Goal: Find specific page/section: Find specific page/section

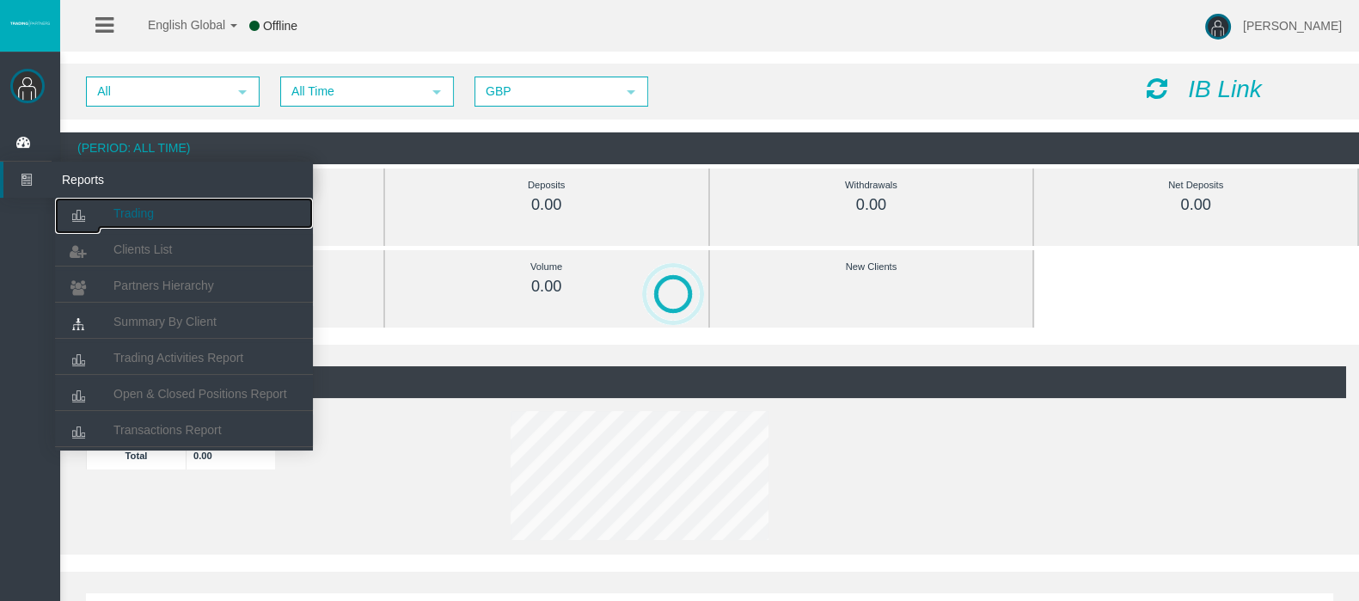
click at [131, 212] on span "Trading" at bounding box center [134, 213] width 40 height 14
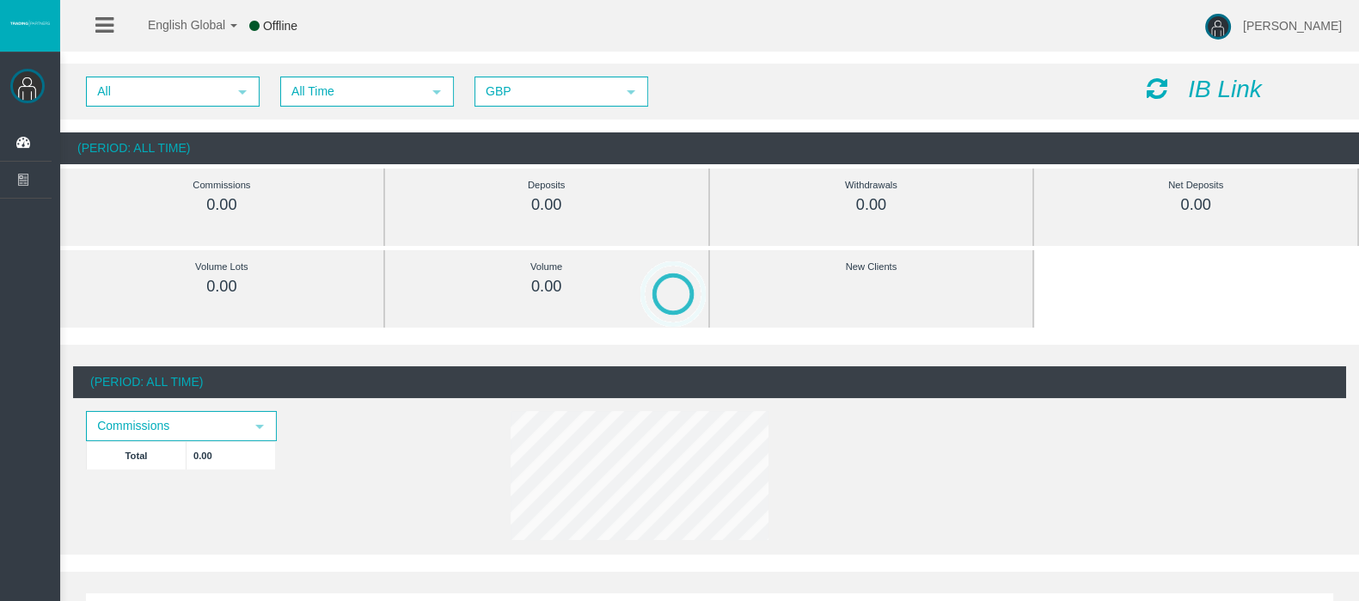
click at [30, 86] on img at bounding box center [27, 86] width 34 height 34
click at [1282, 26] on span "[PERSON_NAME]" at bounding box center [1292, 26] width 99 height 14
click at [1121, 27] on div "English Global 简体中文 English Global 日本語 한국어 Online [PERSON_NAME] Help Log Out" at bounding box center [679, 26] width 1359 height 52
click at [101, 26] on icon at bounding box center [104, 25] width 18 height 21
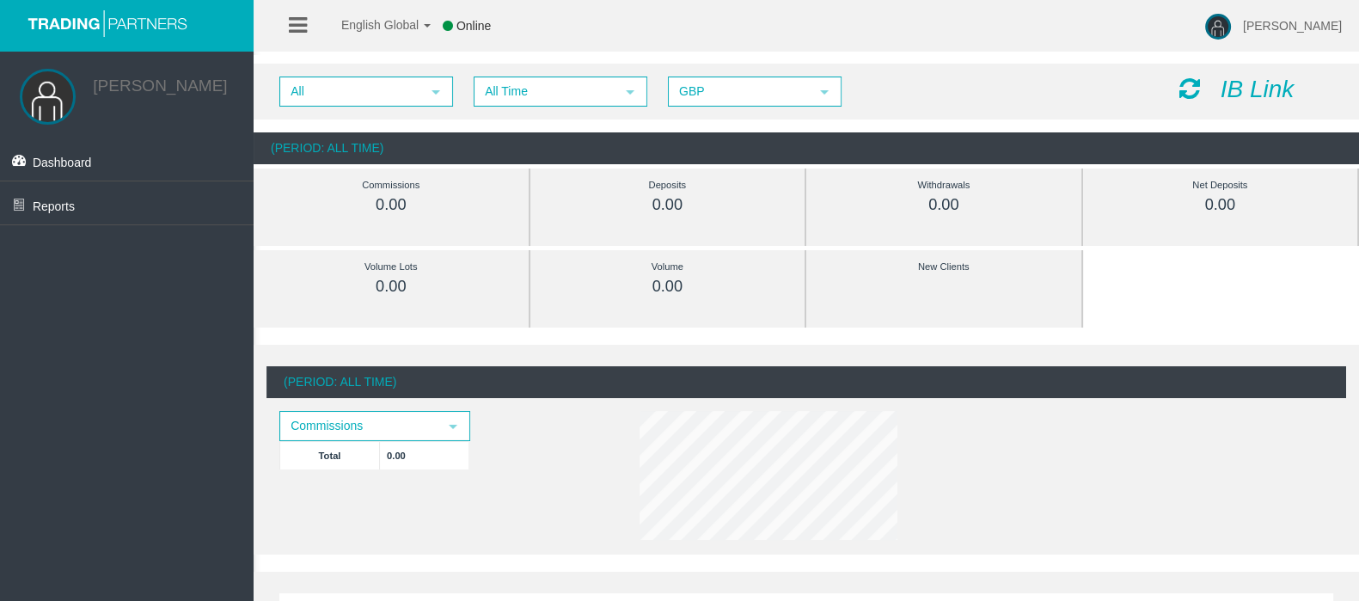
click at [617, 477] on div "(Period: All Time) Commissions select Total 0.00" at bounding box center [807, 456] width 1080 height 180
